Goal: Transaction & Acquisition: Book appointment/travel/reservation

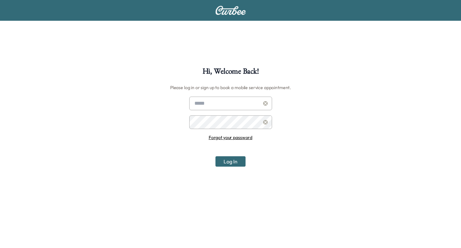
type input "**********"
click at [231, 102] on input "**********" at bounding box center [230, 103] width 83 height 14
click at [219, 159] on button "Log In" at bounding box center [231, 161] width 30 height 10
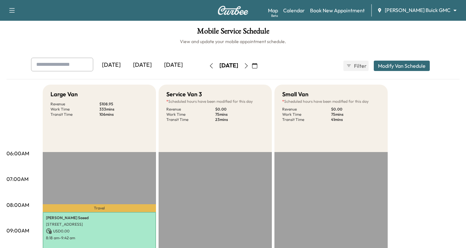
click at [451, 11] on body "Support Log Out Map Beta Calendar Book New Appointment [PERSON_NAME] Buick GMC …" at bounding box center [233, 124] width 466 height 248
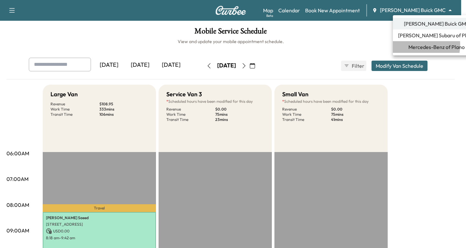
click at [411, 45] on span "Mercedes-Benz of Plano" at bounding box center [436, 47] width 56 height 8
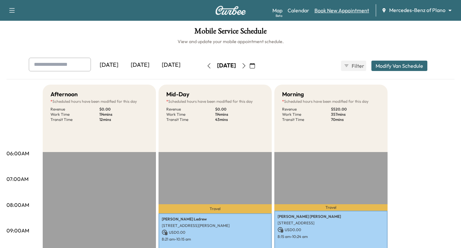
click at [344, 12] on link "Book New Appointment" at bounding box center [342, 10] width 55 height 8
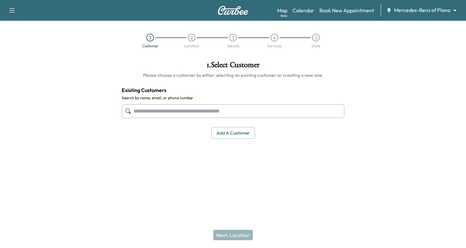
click at [135, 113] on input "text" at bounding box center [233, 111] width 223 height 14
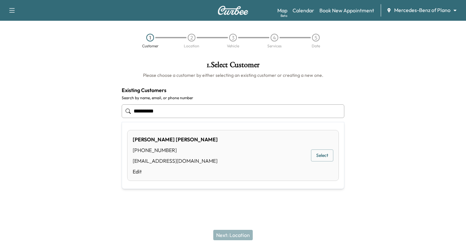
click at [317, 154] on button "Select" at bounding box center [322, 155] width 22 height 12
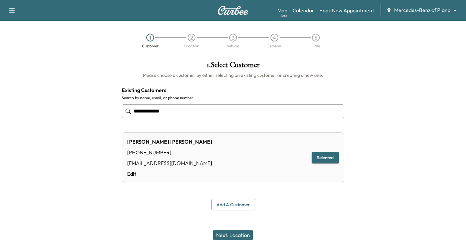
type input "**********"
click at [238, 233] on button "Next: Location" at bounding box center [232, 234] width 39 height 10
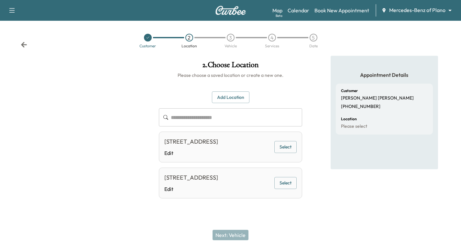
click at [291, 151] on button "Select" at bounding box center [285, 147] width 22 height 12
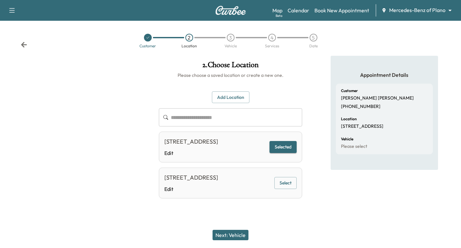
click at [228, 234] on button "Next: Vehicle" at bounding box center [231, 234] width 36 height 10
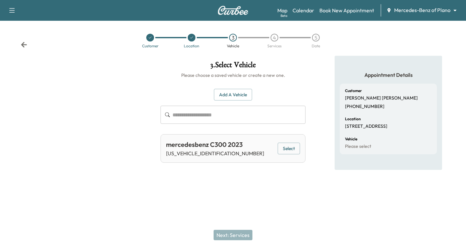
click at [286, 150] on button "Select" at bounding box center [289, 148] width 22 height 12
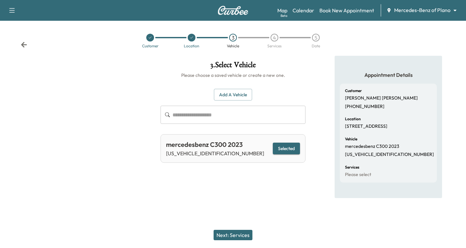
click at [218, 233] on button "Next: Services" at bounding box center [233, 234] width 39 height 10
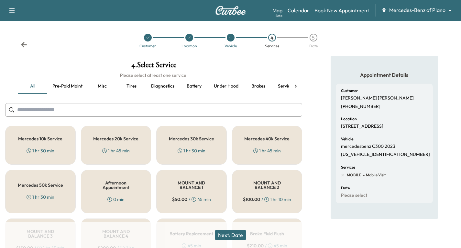
scroll to position [32, 0]
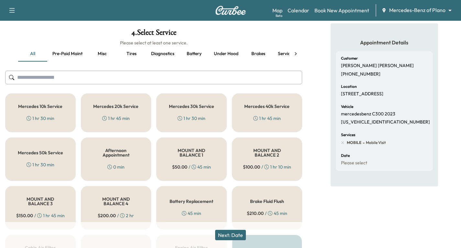
click at [189, 113] on div "Mercedes 30k Service 1 hr 30 min" at bounding box center [191, 112] width 71 height 39
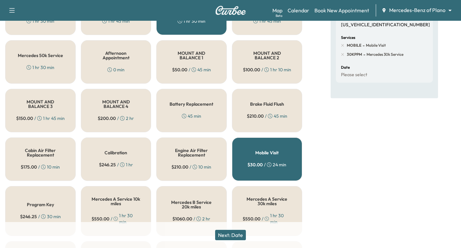
click at [232, 231] on button "Next: Date" at bounding box center [230, 234] width 31 height 10
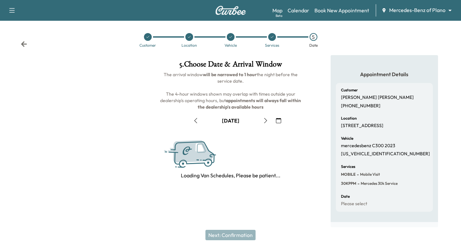
scroll to position [76, 0]
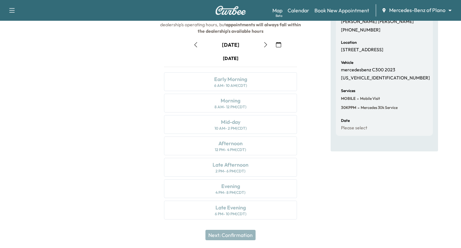
click at [266, 46] on icon "button" at bounding box center [265, 44] width 3 height 5
click at [276, 45] on icon "button" at bounding box center [278, 44] width 5 height 5
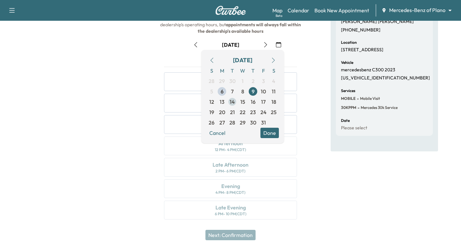
click at [230, 101] on span "14" at bounding box center [232, 102] width 5 height 8
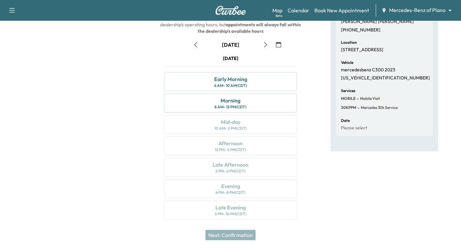
click at [265, 46] on icon "button" at bounding box center [265, 44] width 5 height 5
click at [195, 45] on icon "button" at bounding box center [195, 44] width 5 height 5
click at [244, 82] on div "Early Morning" at bounding box center [230, 79] width 33 height 8
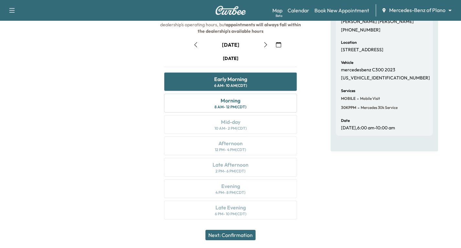
click at [243, 231] on button "Next: Confirmation" at bounding box center [231, 234] width 50 height 10
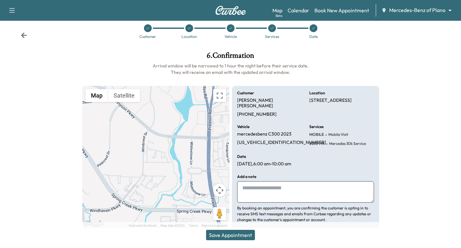
click at [245, 230] on button "Save Appointment" at bounding box center [230, 234] width 49 height 10
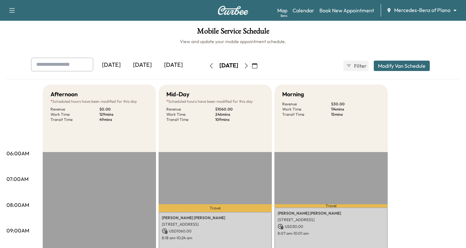
click at [447, 11] on body "Support Log Out Map Beta Calendar Book New Appointment Mercedes-Benz of Plano *…" at bounding box center [233, 124] width 466 height 248
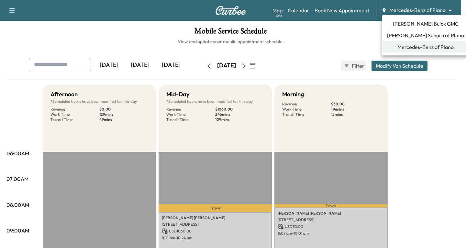
click at [413, 24] on span "[PERSON_NAME] Buick GMC" at bounding box center [426, 24] width 66 height 8
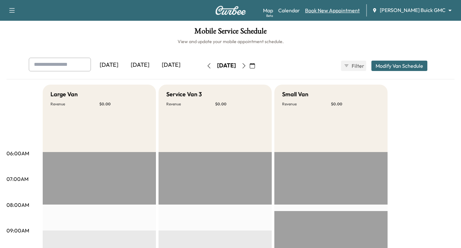
click at [343, 8] on link "Book New Appointment" at bounding box center [332, 10] width 55 height 8
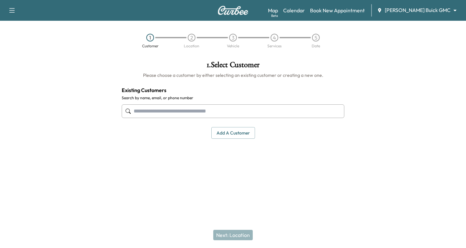
click at [139, 112] on input "text" at bounding box center [233, 111] width 223 height 14
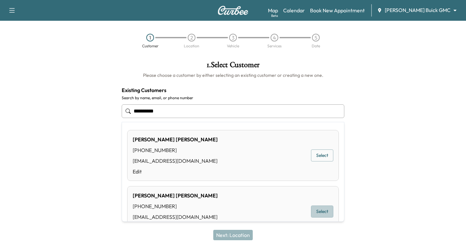
click at [316, 210] on button "Select" at bounding box center [322, 211] width 22 height 12
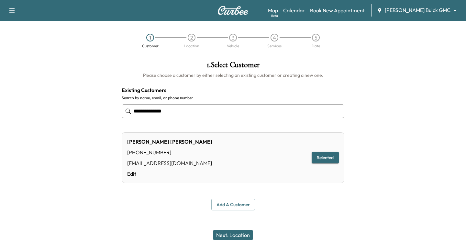
type input "**********"
click at [235, 232] on button "Next: Location" at bounding box center [232, 234] width 39 height 10
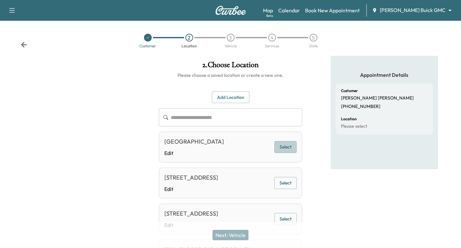
click at [280, 148] on button "Select" at bounding box center [285, 147] width 22 height 12
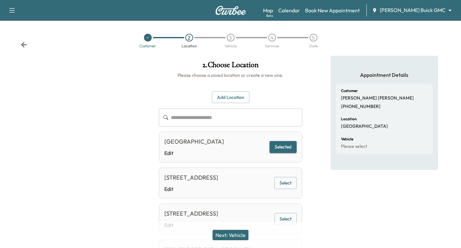
click at [247, 234] on button "Next: Vehicle" at bounding box center [231, 234] width 36 height 10
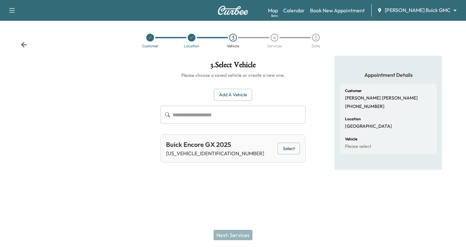
click at [286, 149] on button "Select" at bounding box center [289, 148] width 22 height 12
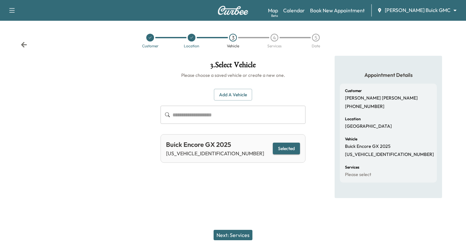
click at [236, 233] on button "Next: Services" at bounding box center [233, 234] width 39 height 10
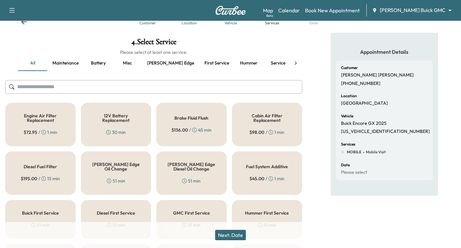
scroll to position [65, 0]
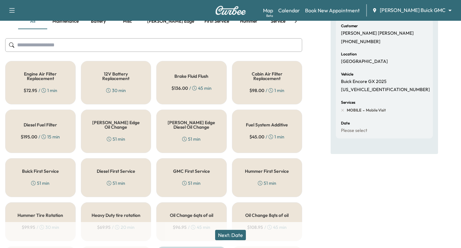
click at [198, 178] on div "GMC First Service 51 min" at bounding box center [191, 177] width 71 height 39
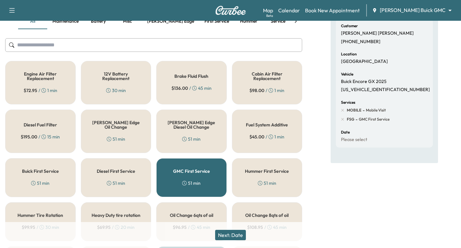
click at [237, 236] on button "Next: Date" at bounding box center [230, 234] width 31 height 10
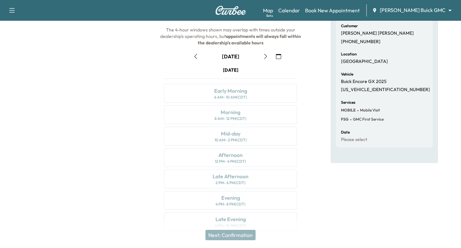
click at [265, 56] on icon "button" at bounding box center [265, 56] width 5 height 5
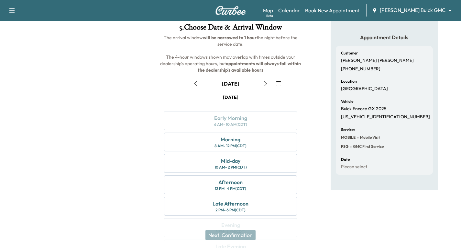
scroll to position [0, 0]
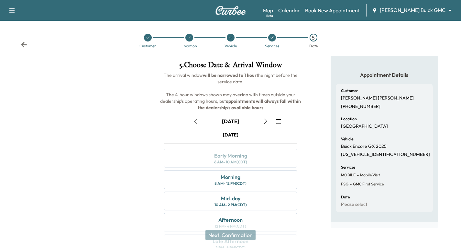
click at [23, 41] on icon at bounding box center [24, 44] width 6 height 6
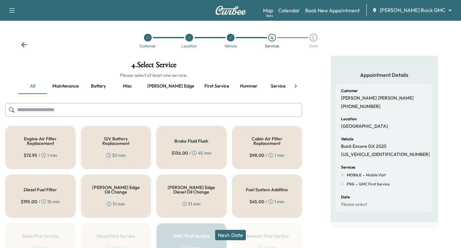
click at [22, 45] on icon at bounding box center [24, 45] width 6 height 6
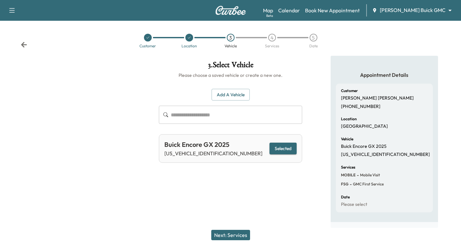
click at [22, 45] on icon at bounding box center [24, 45] width 6 height 6
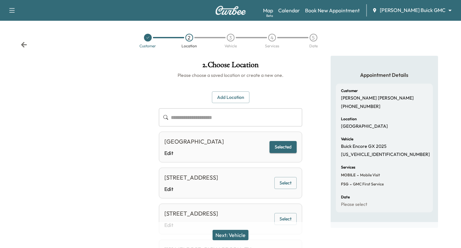
click at [22, 45] on icon at bounding box center [24, 45] width 6 height 6
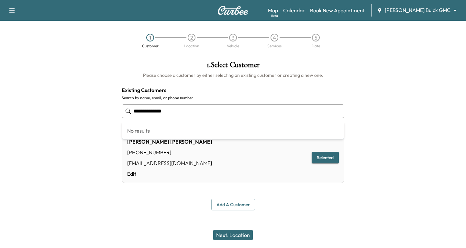
drag, startPoint x: 180, startPoint y: 113, endPoint x: 107, endPoint y: 125, distance: 73.7
click at [107, 125] on div "**********" at bounding box center [233, 136] width 466 height 160
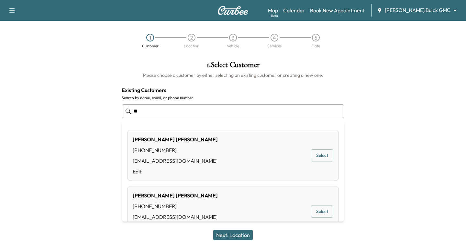
type input "*"
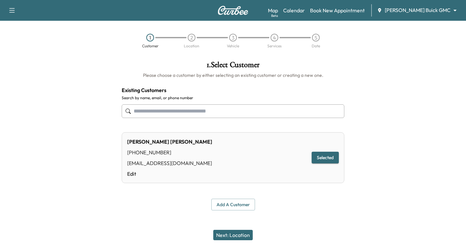
click at [130, 112] on icon at bounding box center [128, 110] width 5 height 5
click at [135, 108] on input "text" at bounding box center [233, 111] width 223 height 14
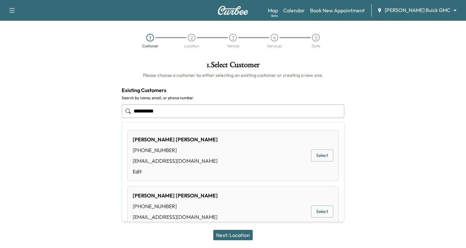
click at [212, 162] on div "[PERSON_NAME] [PHONE_NUMBER] [EMAIL_ADDRESS][DOMAIN_NAME] Edit Select" at bounding box center [233, 155] width 212 height 51
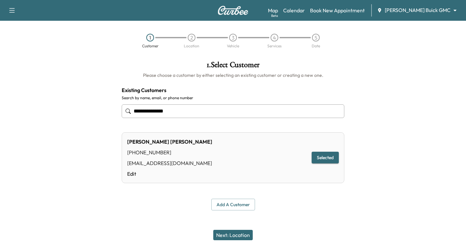
type input "**********"
click at [319, 157] on button "Selected" at bounding box center [325, 157] width 27 height 12
click at [239, 234] on button "Next: Location" at bounding box center [232, 234] width 39 height 10
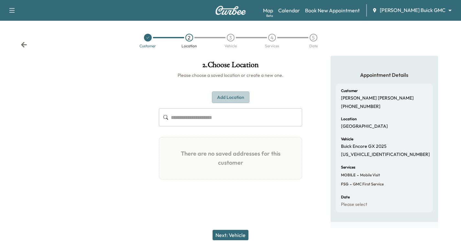
click at [230, 94] on button "Add Location" at bounding box center [231, 97] width 38 height 12
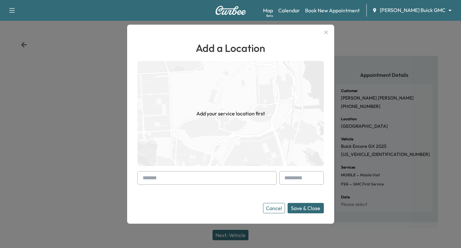
click at [329, 32] on icon "button" at bounding box center [326, 32] width 8 height 8
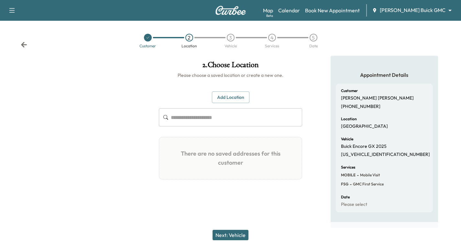
click at [22, 42] on icon at bounding box center [24, 44] width 6 height 6
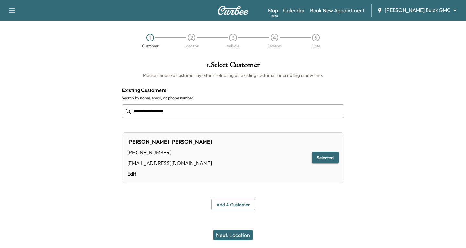
click at [323, 158] on button "Selected" at bounding box center [325, 157] width 27 height 12
click at [241, 236] on button "Next: Location" at bounding box center [232, 234] width 39 height 10
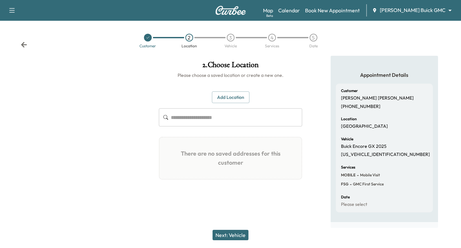
click at [218, 96] on button "Add Location" at bounding box center [231, 97] width 38 height 12
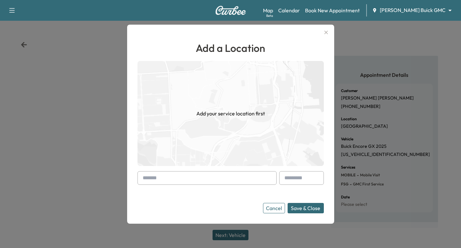
click at [148, 179] on div at bounding box center [144, 178] width 8 height 8
click at [146, 175] on div at bounding box center [144, 178] width 8 height 8
click at [142, 177] on input "text" at bounding box center [207, 178] width 139 height 14
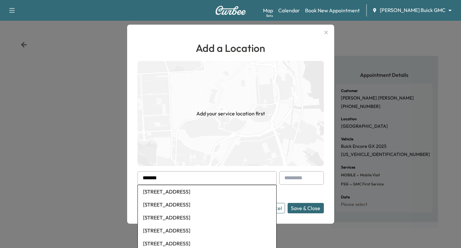
click at [186, 193] on li "[STREET_ADDRESS]" at bounding box center [207, 191] width 139 height 13
type input "**********"
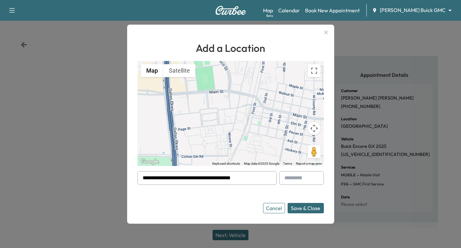
click at [305, 211] on button "Save & Close" at bounding box center [306, 208] width 36 height 10
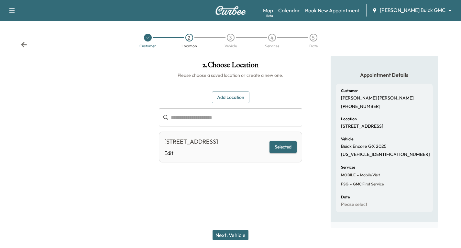
click at [287, 153] on button "Selected" at bounding box center [283, 147] width 27 height 12
click at [285, 153] on button "Selected" at bounding box center [283, 147] width 27 height 12
click at [236, 236] on button "Next: Vehicle" at bounding box center [231, 234] width 36 height 10
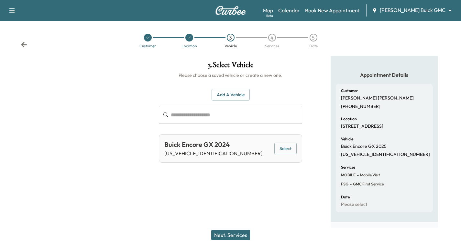
click at [286, 147] on button "Select" at bounding box center [285, 148] width 22 height 12
click at [230, 235] on button "Next: Services" at bounding box center [230, 234] width 39 height 10
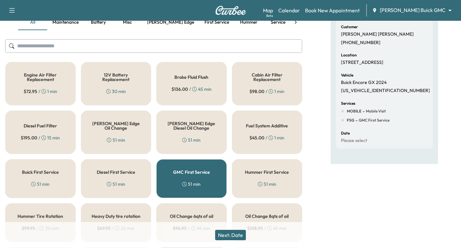
scroll to position [65, 0]
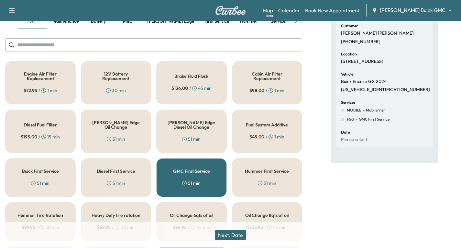
click at [111, 132] on div "[PERSON_NAME] Edge Oil Change 51 min" at bounding box center [116, 130] width 71 height 43
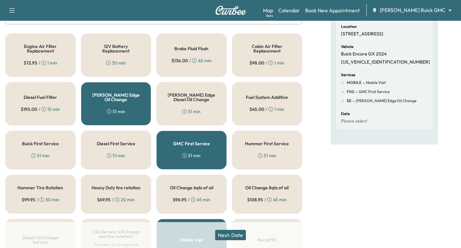
scroll to position [129, 0]
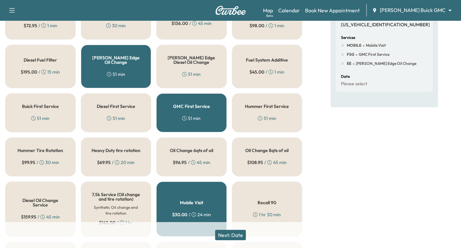
click at [226, 233] on button "Next: Date" at bounding box center [230, 234] width 31 height 10
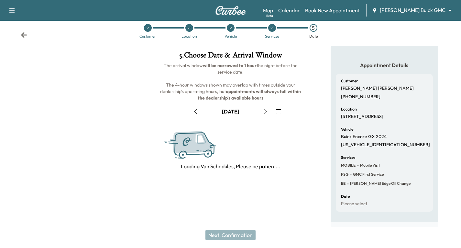
scroll to position [76, 0]
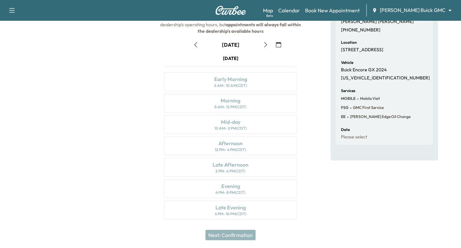
click at [264, 46] on icon "button" at bounding box center [265, 44] width 5 height 5
click at [265, 46] on icon "button" at bounding box center [265, 44] width 5 height 5
click at [251, 118] on div "Mid-day 10 AM - 2 PM (CDT)" at bounding box center [230, 124] width 133 height 19
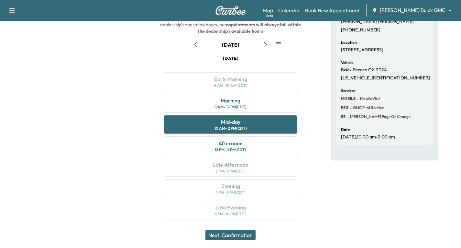
click at [226, 235] on button "Next: Confirmation" at bounding box center [231, 234] width 50 height 10
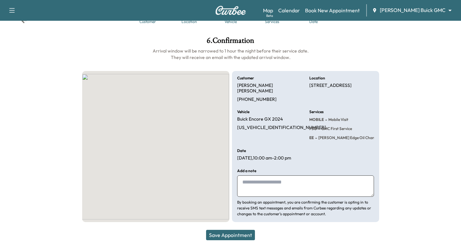
scroll to position [18, 0]
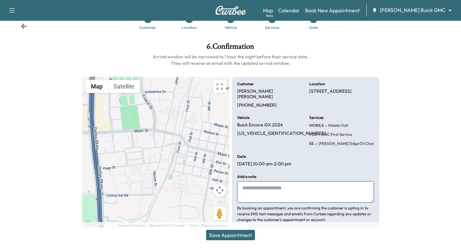
click at [226, 235] on button "Save Appointment" at bounding box center [230, 234] width 49 height 10
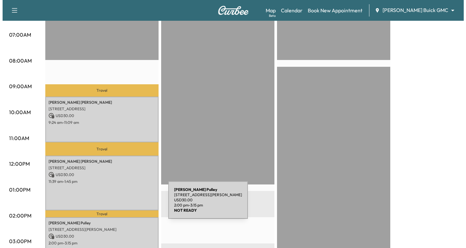
scroll to position [162, 0]
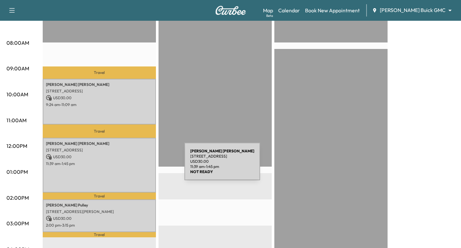
click at [136, 165] on div "[PERSON_NAME] [STREET_ADDRESS] USD 30.00 11:39 am - 1:45 pm" at bounding box center [99, 165] width 113 height 55
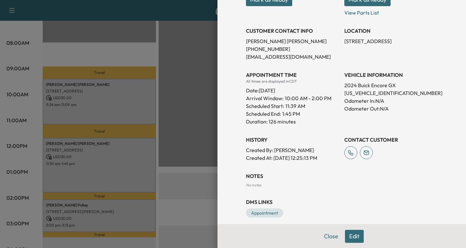
scroll to position [136, 0]
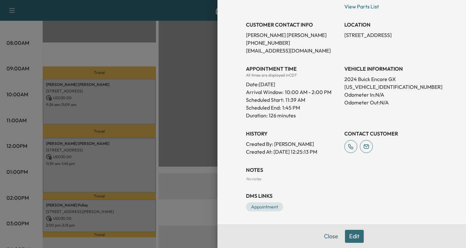
click at [350, 236] on button "Edit" at bounding box center [354, 235] width 19 height 13
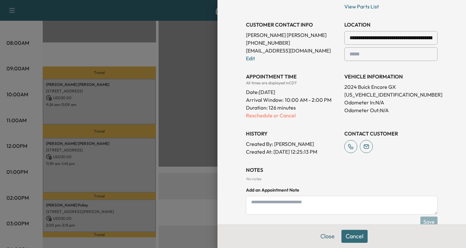
scroll to position [182, 0]
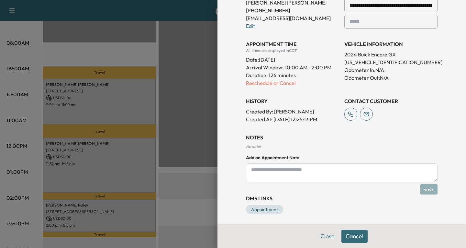
click at [251, 173] on textarea at bounding box center [342, 172] width 192 height 19
type textarea "*"
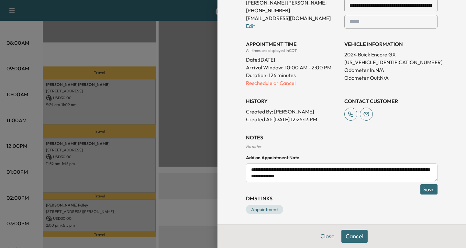
type textarea "**********"
click at [423, 188] on button "Save" at bounding box center [428, 189] width 17 height 10
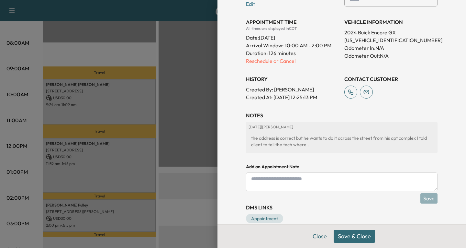
scroll to position [215, 0]
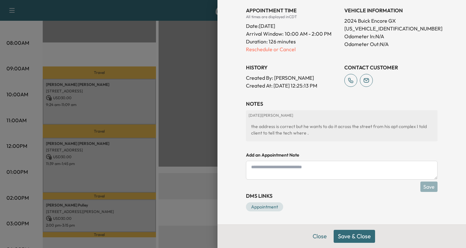
click at [352, 237] on button "Save & Close" at bounding box center [354, 235] width 41 height 13
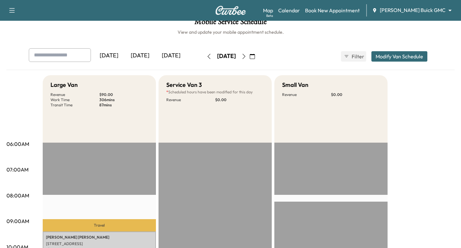
scroll to position [0, 0]
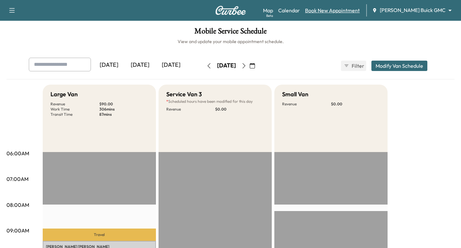
click at [360, 9] on link "Book New Appointment" at bounding box center [332, 10] width 55 height 8
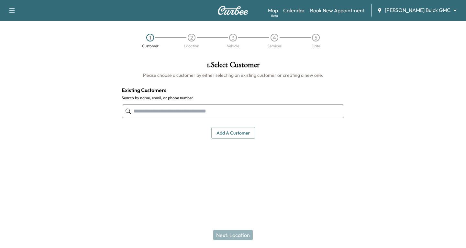
click at [146, 110] on input "text" at bounding box center [233, 111] width 223 height 14
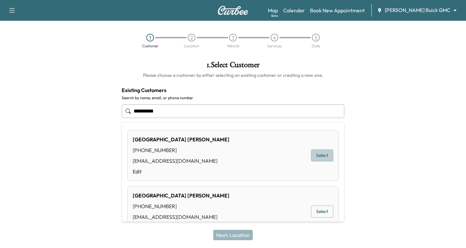
click at [314, 156] on button "Select" at bounding box center [322, 155] width 22 height 12
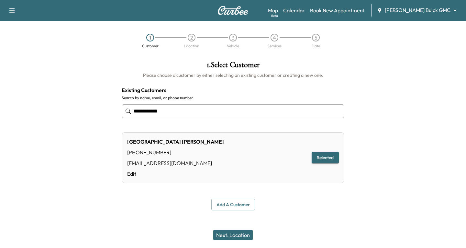
type input "**********"
click at [242, 239] on button "Next: Location" at bounding box center [232, 234] width 39 height 10
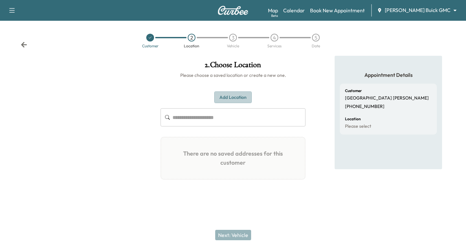
click at [231, 97] on button "Add Location" at bounding box center [233, 97] width 38 height 12
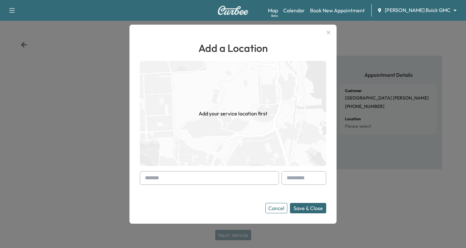
click at [144, 178] on div at bounding box center [146, 178] width 8 height 8
click at [139, 178] on div "Add a Location Add your service location first Cancel Save & Close" at bounding box center [232, 124] width 207 height 199
click at [146, 179] on div at bounding box center [146, 178] width 8 height 8
click at [143, 178] on div at bounding box center [146, 178] width 8 height 8
click at [142, 177] on input "text" at bounding box center [209, 178] width 139 height 14
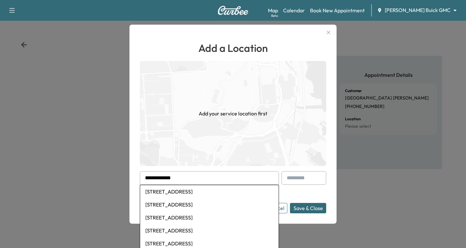
click at [178, 193] on li "[STREET_ADDRESS]" at bounding box center [209, 191] width 139 height 13
type input "**********"
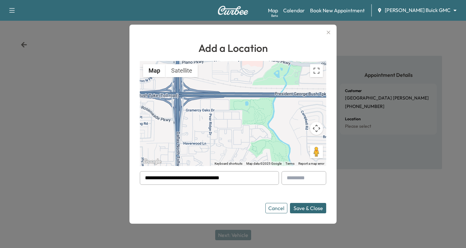
click at [315, 207] on button "Save & Close" at bounding box center [308, 208] width 36 height 10
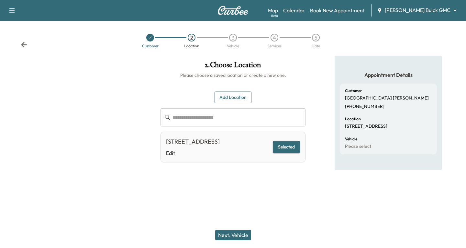
click at [228, 231] on button "Next: Vehicle" at bounding box center [233, 234] width 36 height 10
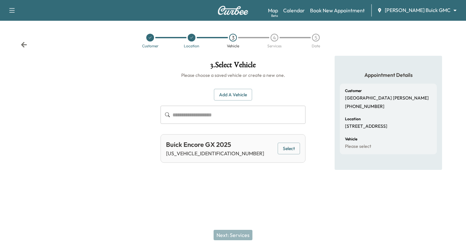
click at [284, 147] on button "Select" at bounding box center [289, 148] width 22 height 12
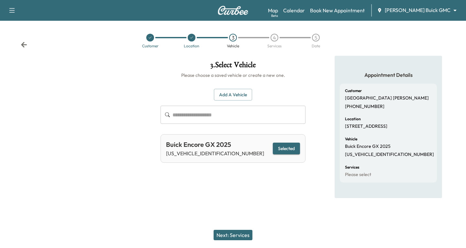
click at [236, 236] on button "Next: Services" at bounding box center [233, 234] width 39 height 10
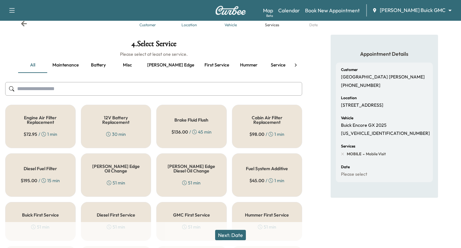
scroll to position [32, 0]
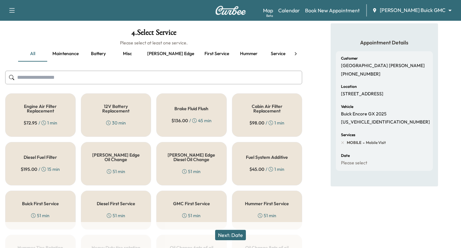
click at [106, 158] on h5 "[PERSON_NAME] Edge Oil Change" at bounding box center [116, 156] width 49 height 9
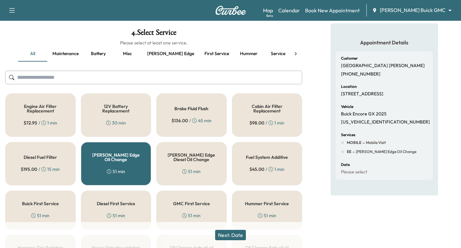
click at [240, 236] on button "Next: Date" at bounding box center [230, 234] width 31 height 10
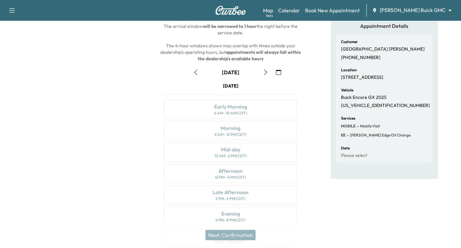
scroll to position [65, 0]
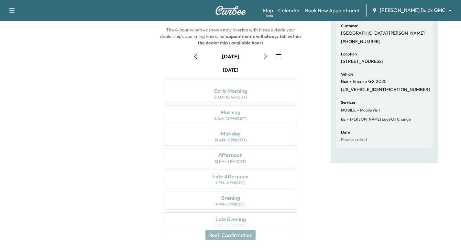
click at [276, 56] on icon "button" at bounding box center [278, 56] width 5 height 5
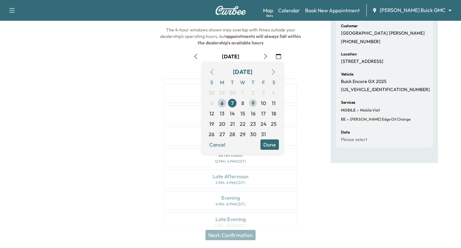
click at [252, 104] on span "9" at bounding box center [253, 103] width 3 height 8
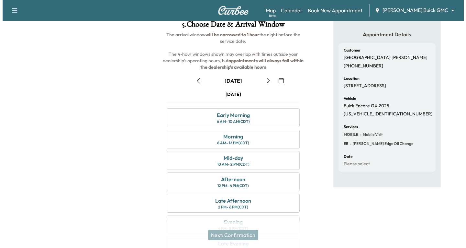
scroll to position [0, 0]
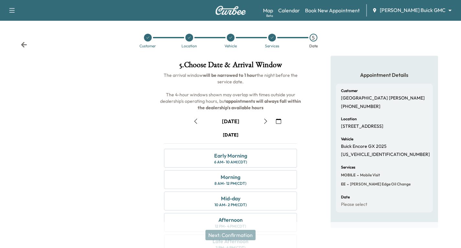
click at [24, 47] on icon at bounding box center [24, 44] width 6 height 6
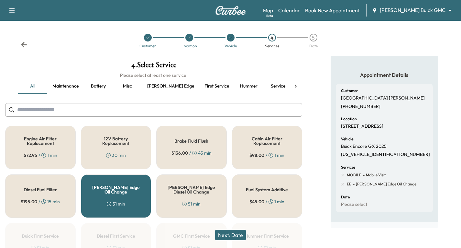
click at [22, 45] on icon at bounding box center [24, 45] width 6 height 6
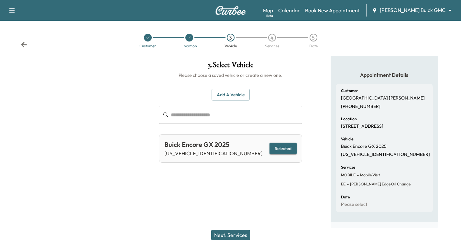
click at [22, 45] on icon at bounding box center [24, 45] width 6 height 6
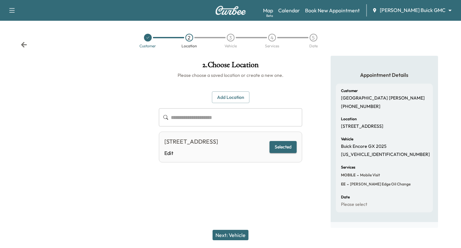
click at [22, 45] on icon at bounding box center [24, 45] width 6 height 6
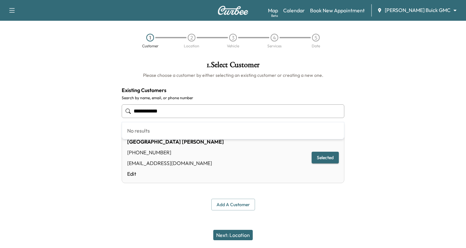
drag, startPoint x: 163, startPoint y: 111, endPoint x: 125, endPoint y: 117, distance: 38.3
click at [125, 117] on input "**********" at bounding box center [233, 111] width 223 height 14
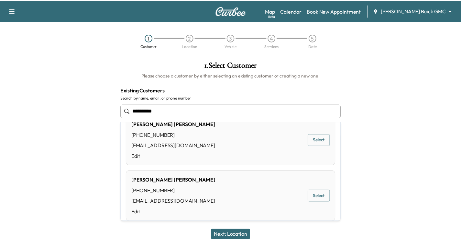
scroll to position [15, 0]
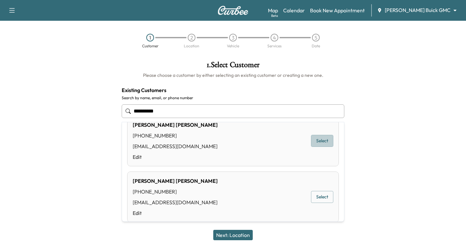
click at [316, 137] on button "Select" at bounding box center [322, 141] width 22 height 12
type input "**********"
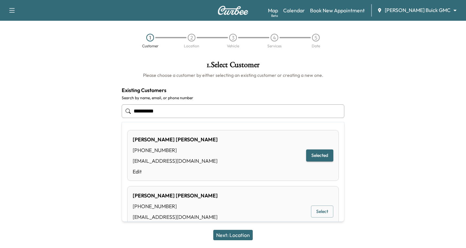
drag, startPoint x: 170, startPoint y: 112, endPoint x: 99, endPoint y: 109, distance: 71.3
click at [99, 109] on div "**********" at bounding box center [233, 136] width 466 height 160
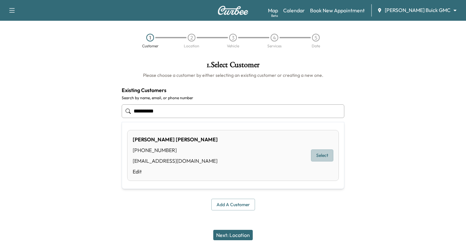
click at [321, 153] on button "Select" at bounding box center [322, 155] width 22 height 12
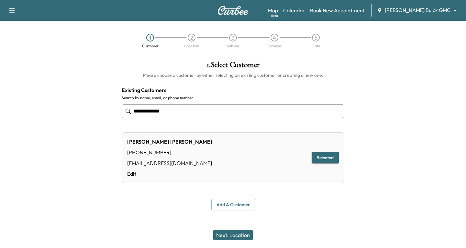
type input "**********"
click at [222, 234] on button "Next: Location" at bounding box center [232, 234] width 39 height 10
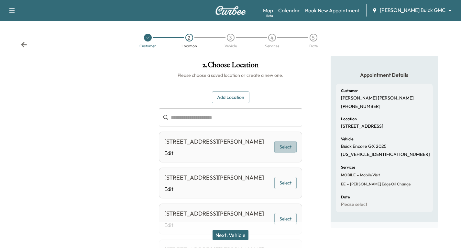
click at [279, 150] on button "Select" at bounding box center [285, 147] width 22 height 12
click at [229, 232] on button "Next: Vehicle" at bounding box center [231, 234] width 36 height 10
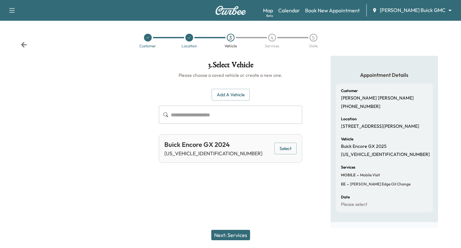
click at [276, 148] on button "Select" at bounding box center [285, 148] width 22 height 12
click at [235, 239] on button "Next: Services" at bounding box center [230, 234] width 39 height 10
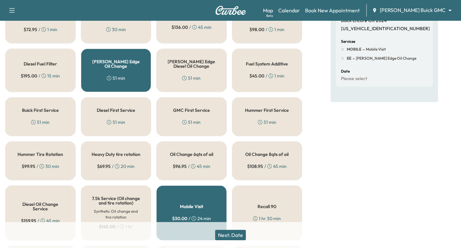
scroll to position [129, 0]
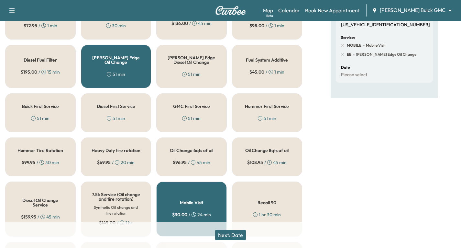
click at [237, 233] on button "Next: Date" at bounding box center [230, 234] width 31 height 10
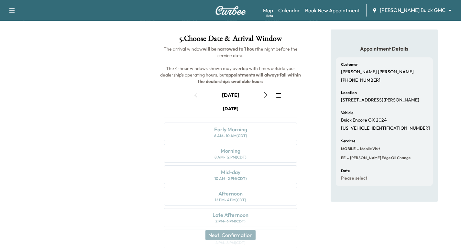
scroll to position [76, 0]
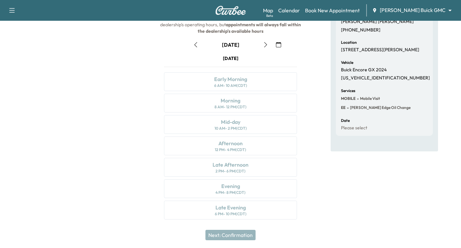
click at [279, 43] on icon "button" at bounding box center [278, 44] width 5 height 5
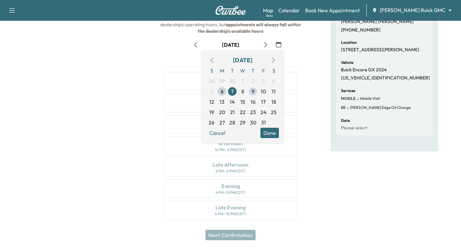
click at [254, 91] on span "9" at bounding box center [253, 91] width 3 height 8
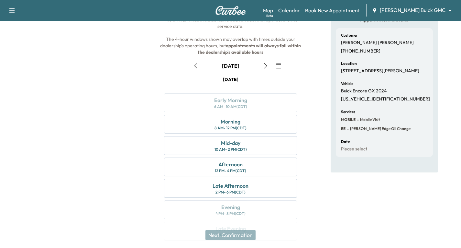
scroll to position [44, 0]
